Goal: Check status: Check status

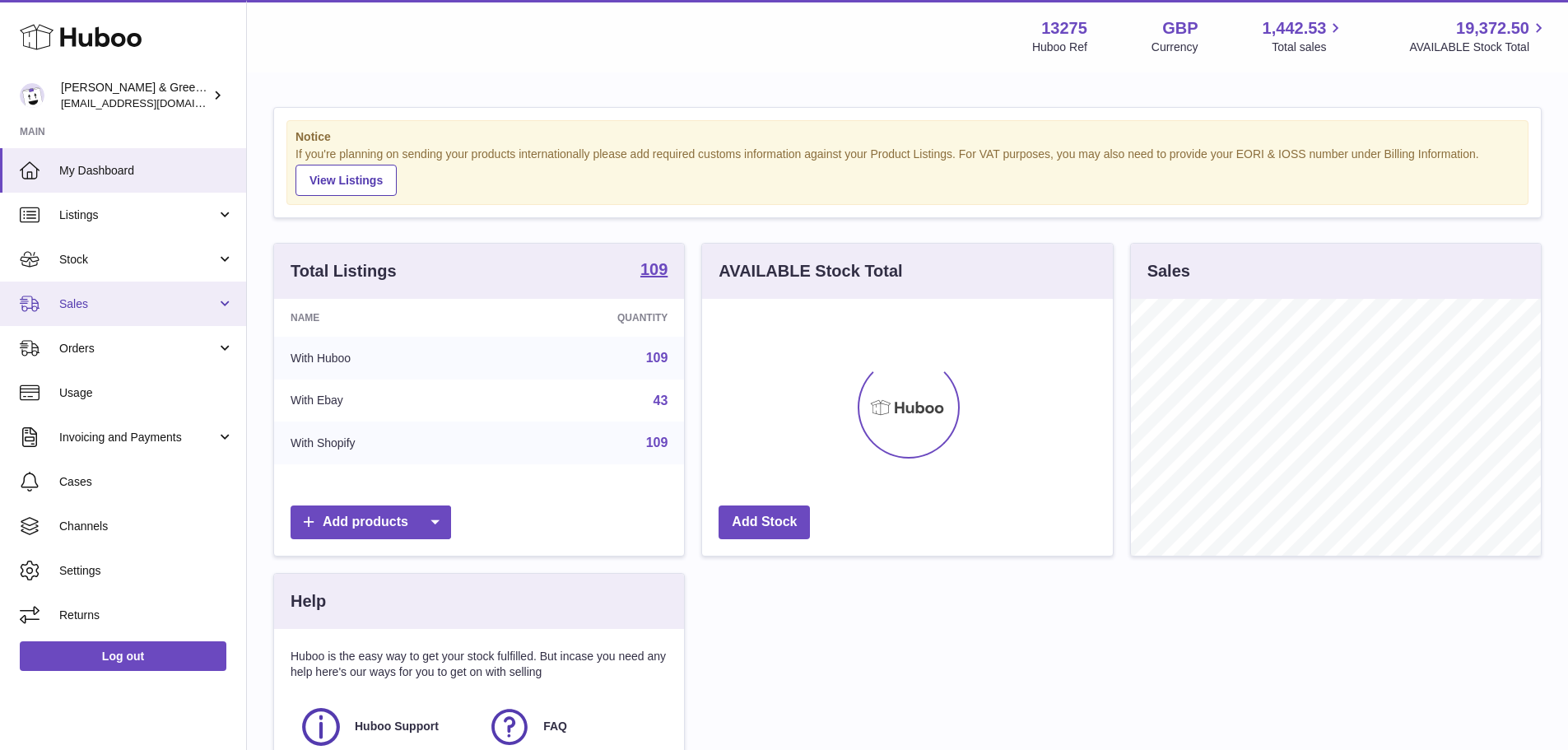
scroll to position [257, 411]
click at [96, 306] on span "Sales" at bounding box center [138, 304] width 158 height 15
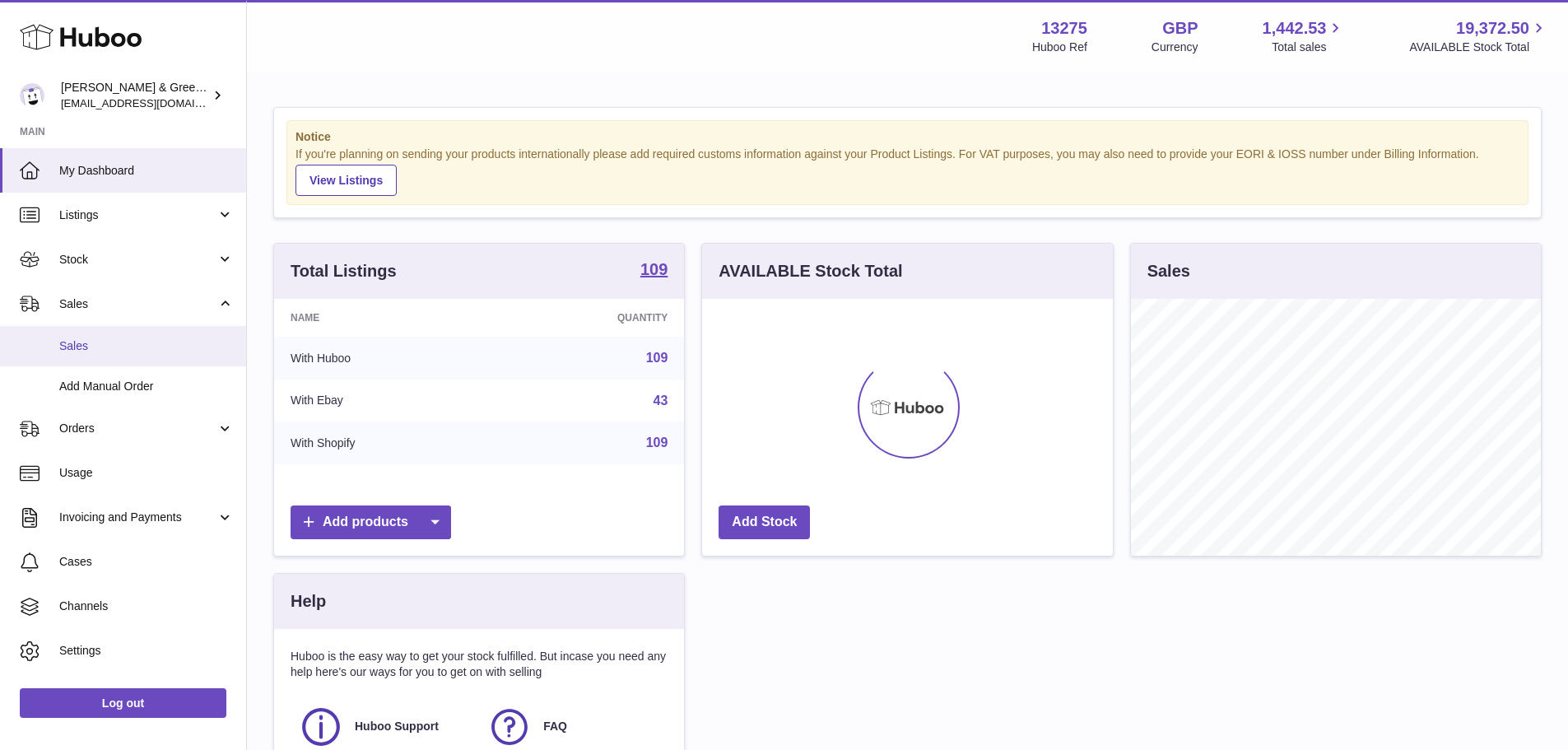
click at [124, 347] on span "Sales" at bounding box center [146, 346] width 175 height 15
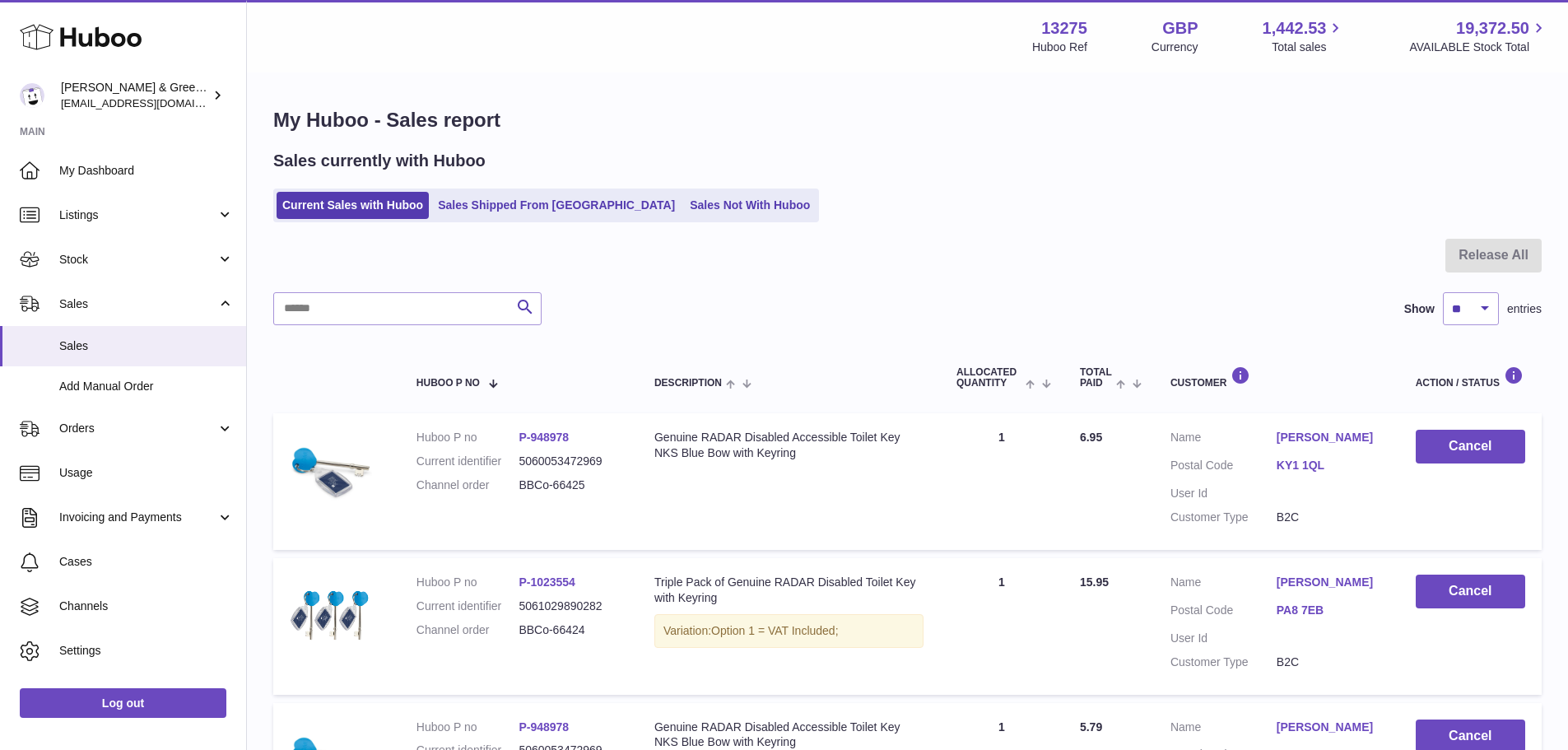
click at [540, 189] on ul "Current Sales with Huboo Sales Shipped From Huboo Sales Not With Huboo" at bounding box center [546, 205] width 546 height 34
click at [538, 194] on link "Sales Shipped From [GEOGRAPHIC_DATA]" at bounding box center [556, 206] width 249 height 28
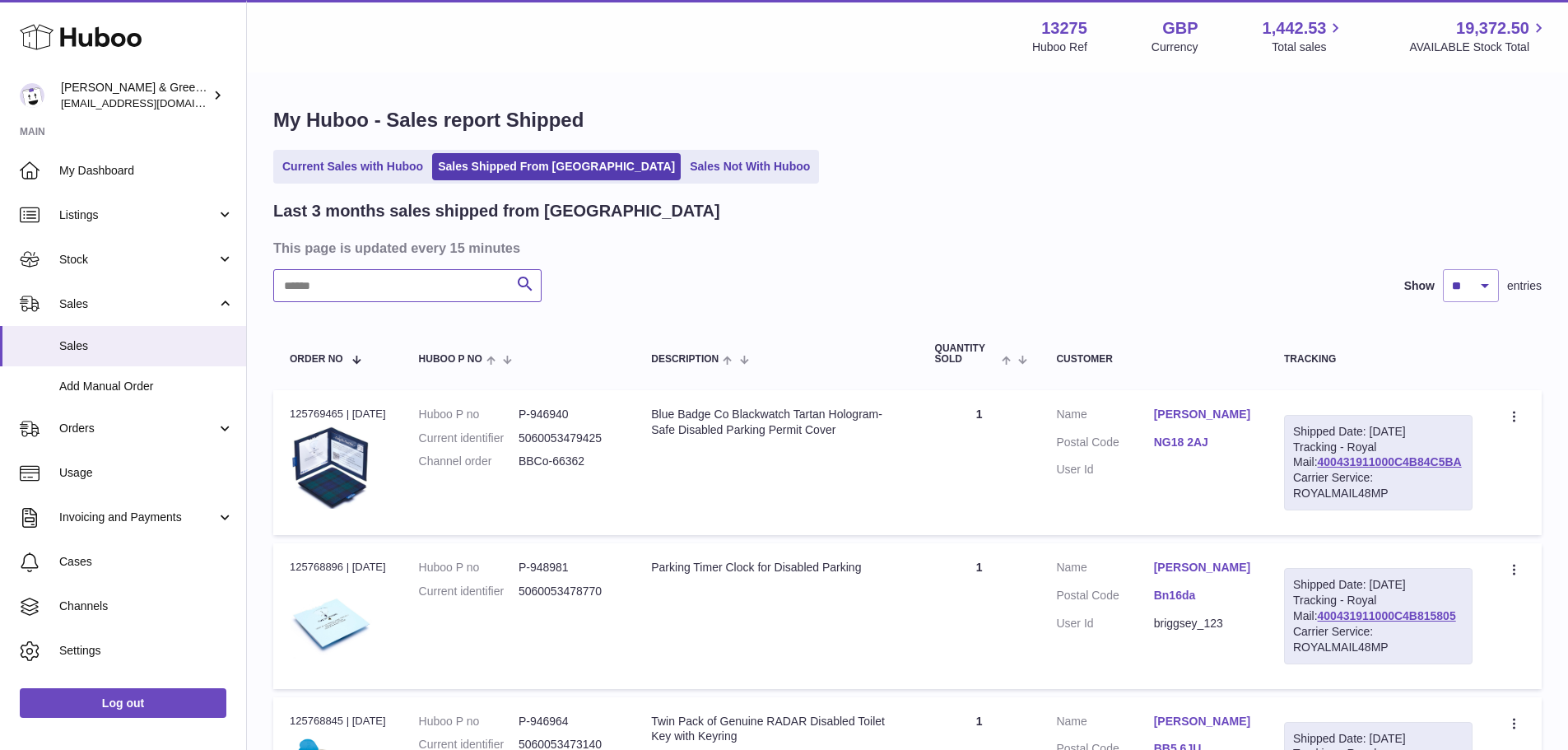
click at [313, 297] on input "text" at bounding box center [407, 286] width 269 height 33
paste input "**********"
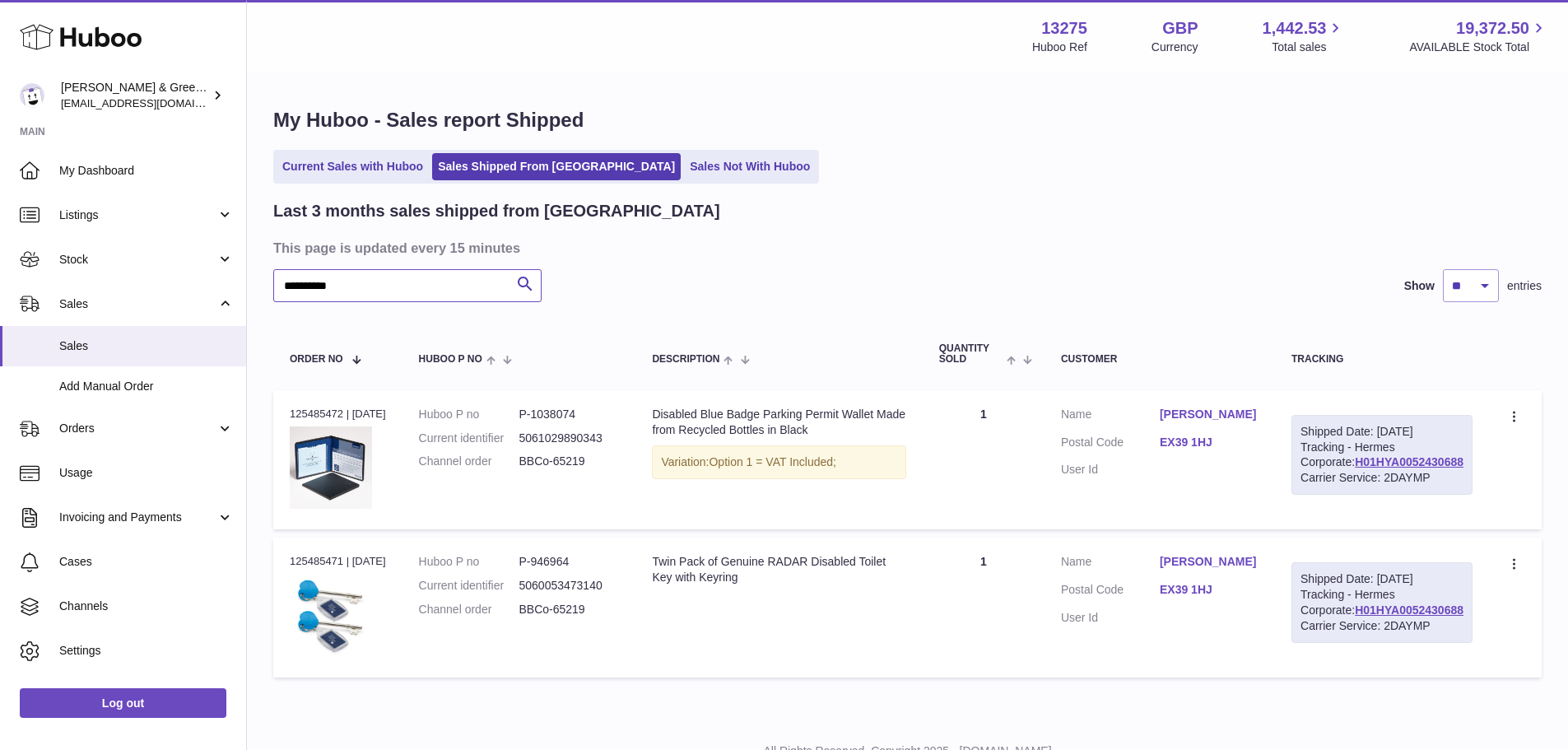
scroll to position [139, 0]
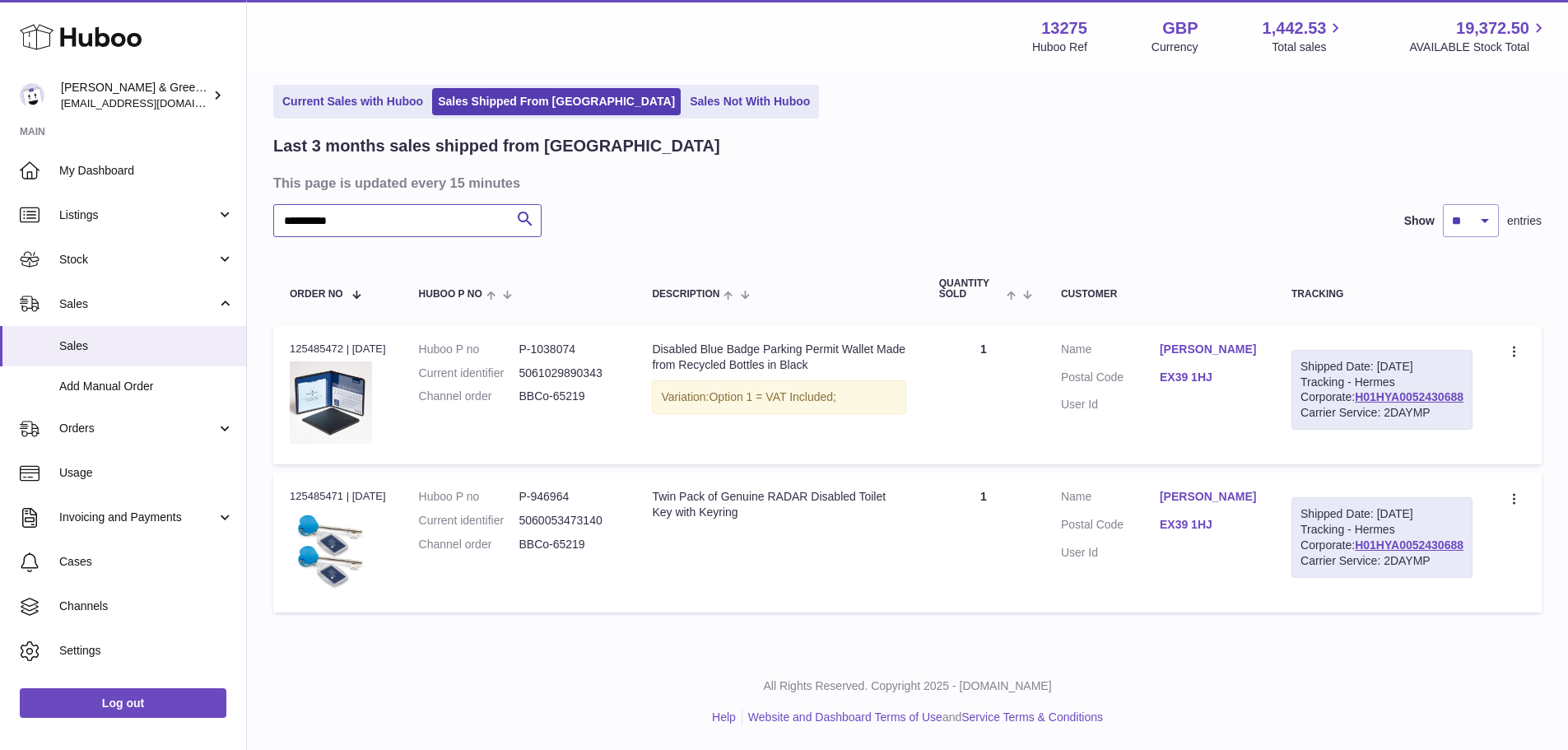
type input "**********"
click at [815, 412] on td "Description Disabled Blue Badge Parking Permit Wallet Made from Recycled Bottle…" at bounding box center [778, 395] width 287 height 139
click at [318, 342] on div "Order no 125485472 | [DATE]" at bounding box center [338, 349] width 96 height 15
copy div "125485472"
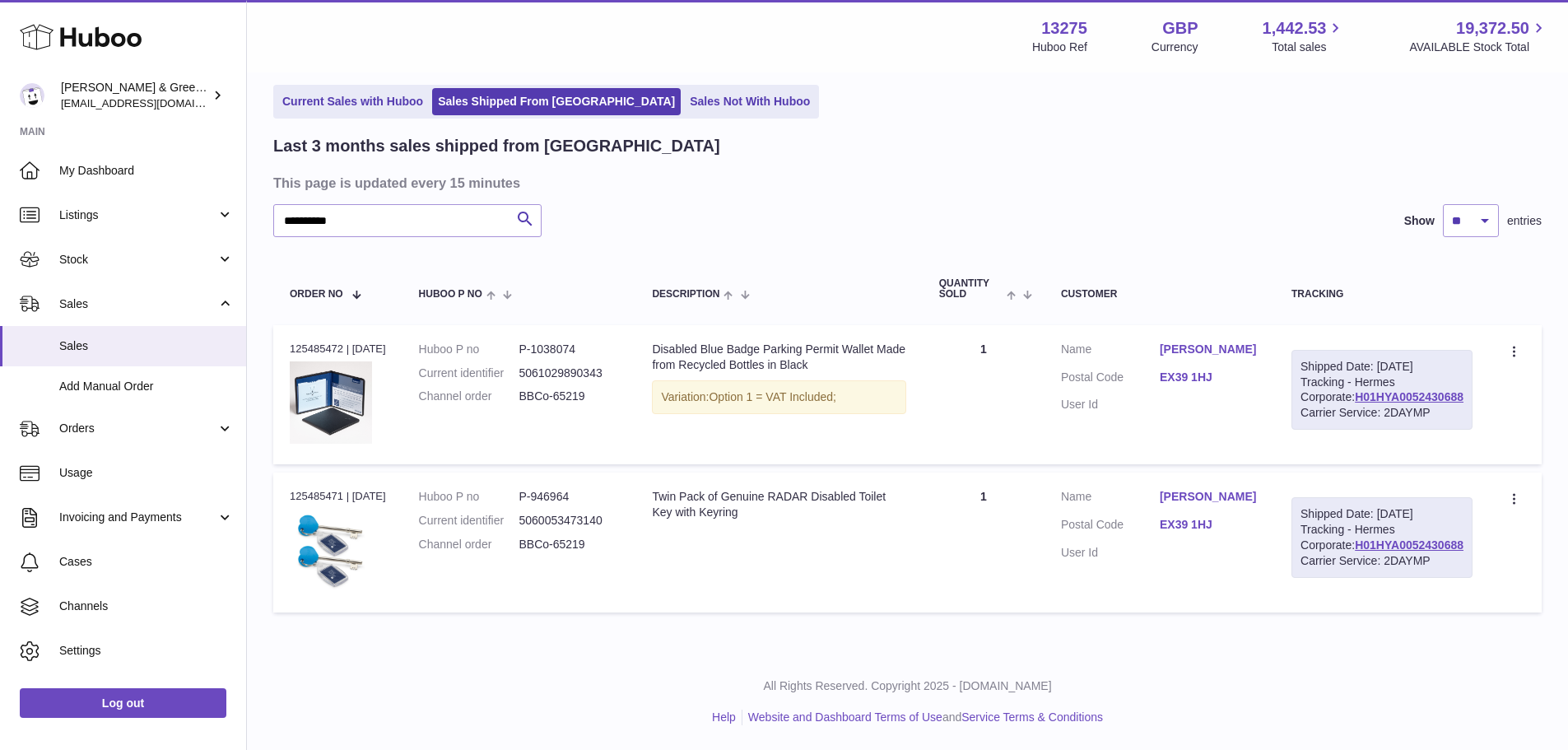
click at [1242, 342] on link "[PERSON_NAME]" at bounding box center [1209, 350] width 99 height 15
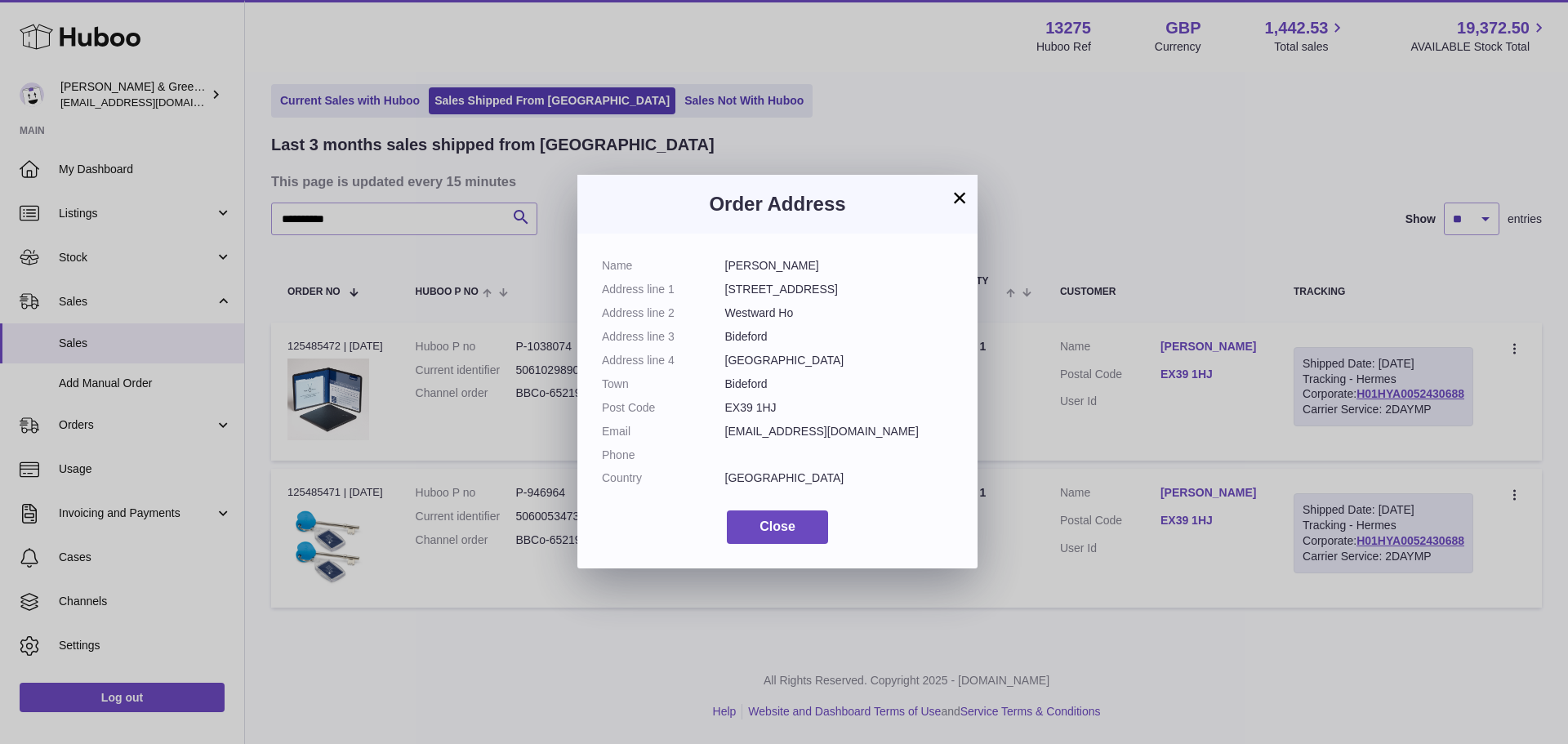
drag, startPoint x: 725, startPoint y: 269, endPoint x: 799, endPoint y: 399, distance: 149.6
click at [799, 399] on dl "Name [PERSON_NAME] Address line [GEOGRAPHIC_DATA] Address line 2 Westward Ho Ad…" at bounding box center [777, 376] width 351 height 236
copy dl "[PERSON_NAME] Address line [GEOGRAPHIC_DATA] Address line 2 Westward Ho Address…"
click at [735, 501] on div "Name [PERSON_NAME] Address line [GEOGRAPHIC_DATA] Address line 2 Westward Ho Ad…" at bounding box center [778, 401] width 400 height 335
click at [796, 529] on span "Close" at bounding box center [778, 526] width 36 height 14
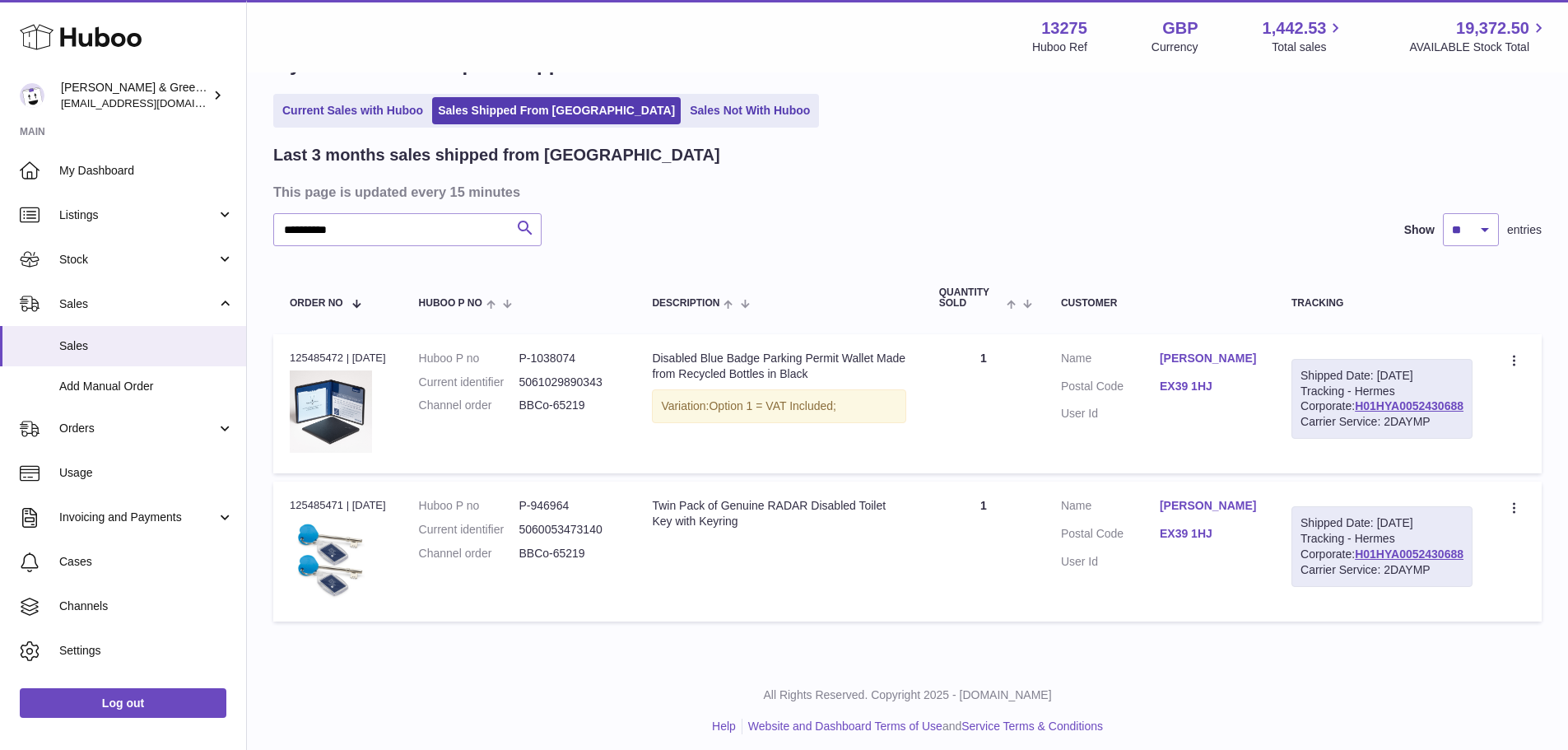
scroll to position [0, 0]
